Goal: Subscribe to service/newsletter

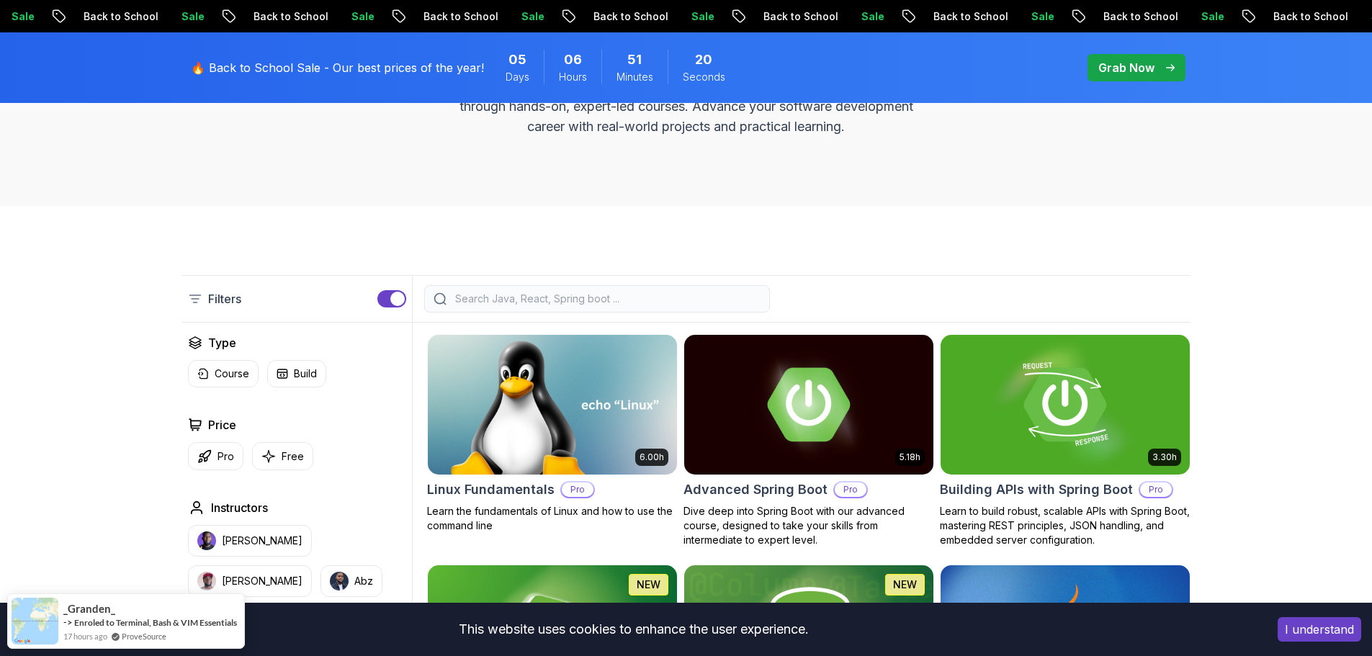
scroll to position [144, 0]
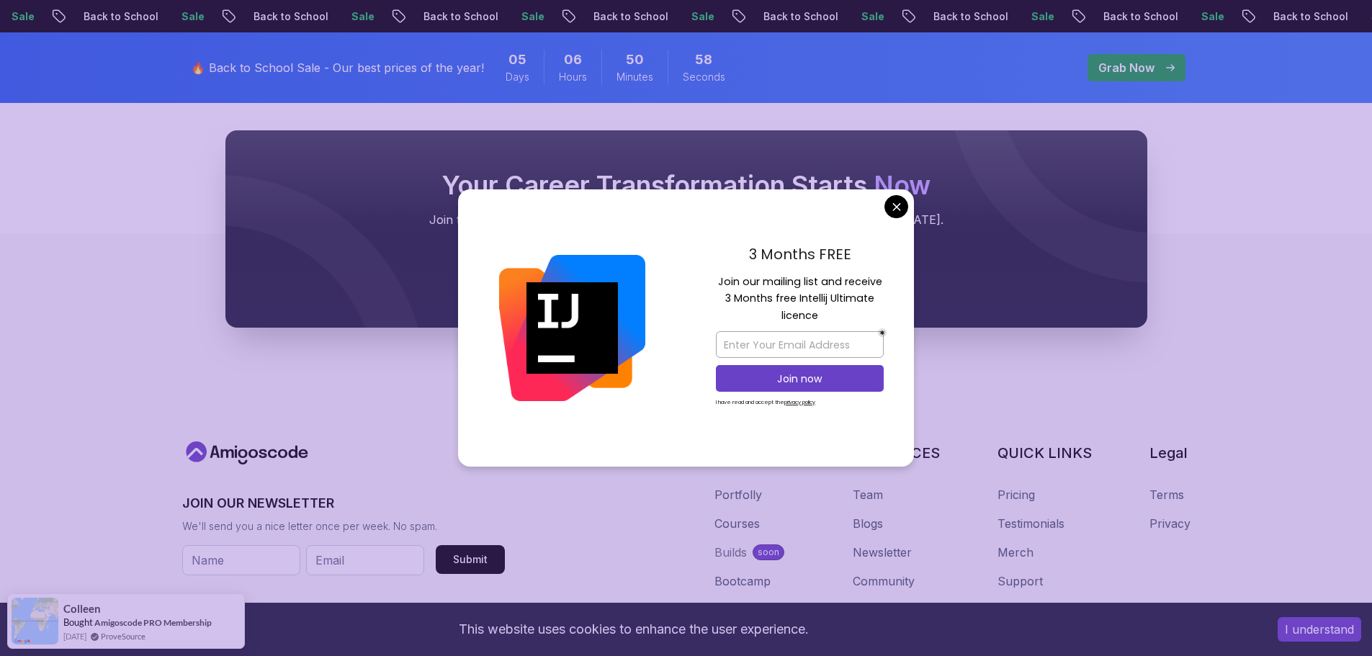
scroll to position [5300, 0]
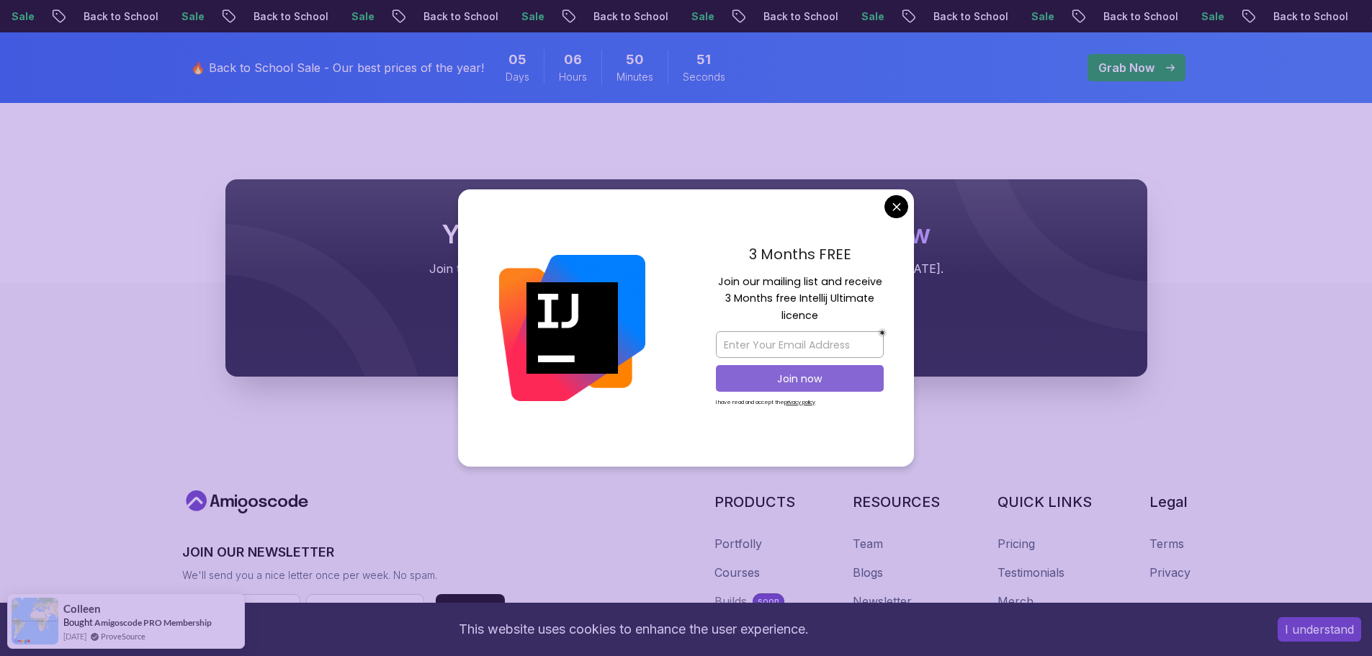
click at [828, 375] on p "Join now" at bounding box center [800, 379] width 136 height 14
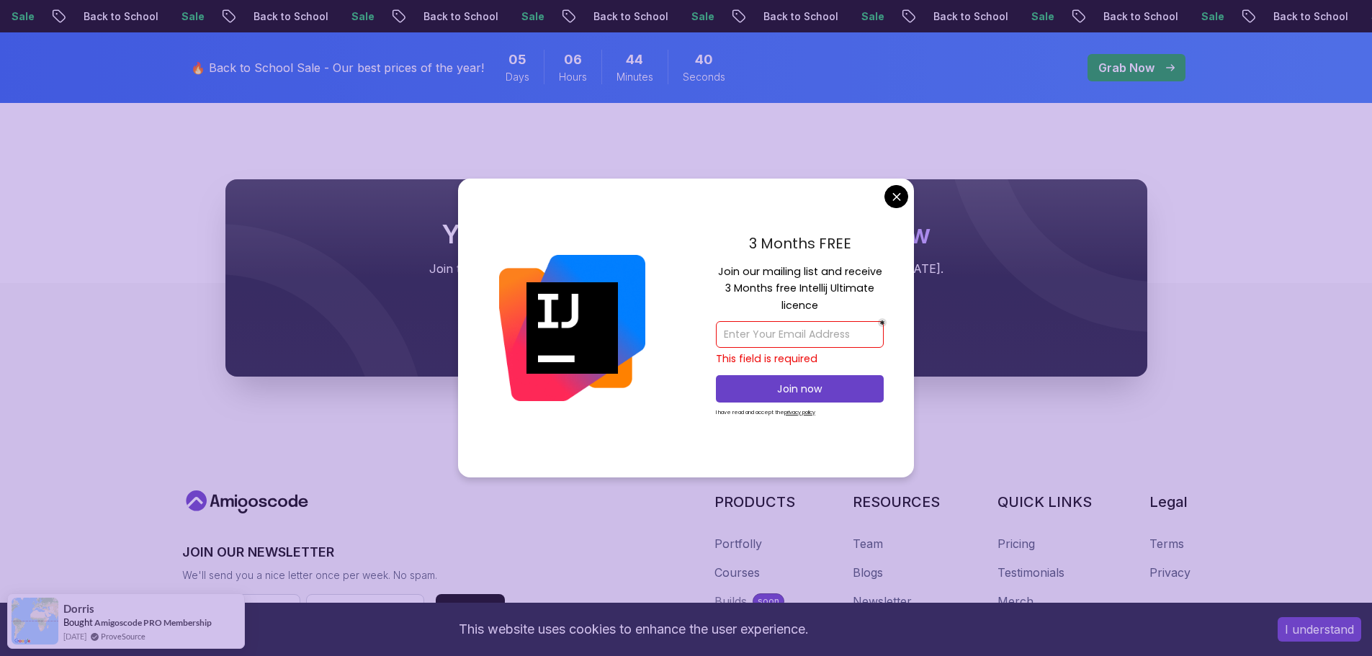
click at [767, 339] on input "email" at bounding box center [800, 334] width 168 height 27
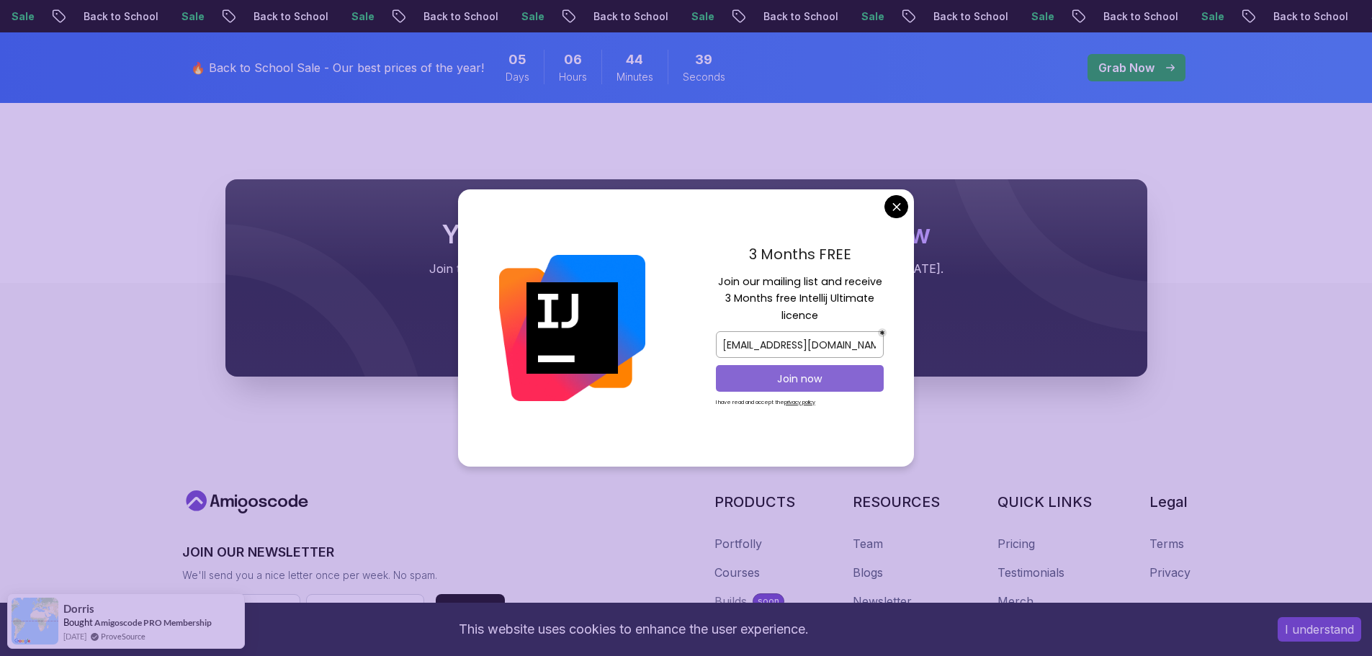
type input "[EMAIL_ADDRESS][DOMAIN_NAME]"
click at [808, 378] on p "Join now" at bounding box center [800, 379] width 136 height 14
